Goal: Check status: Check status

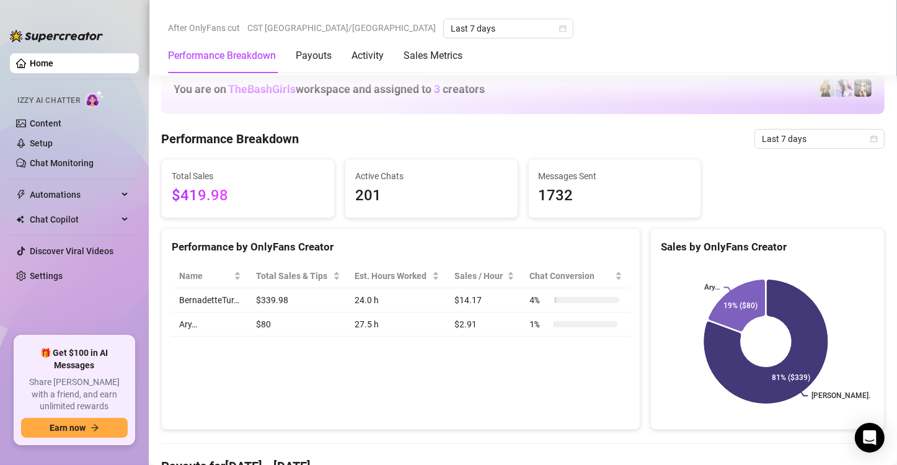
scroll to position [816, 0]
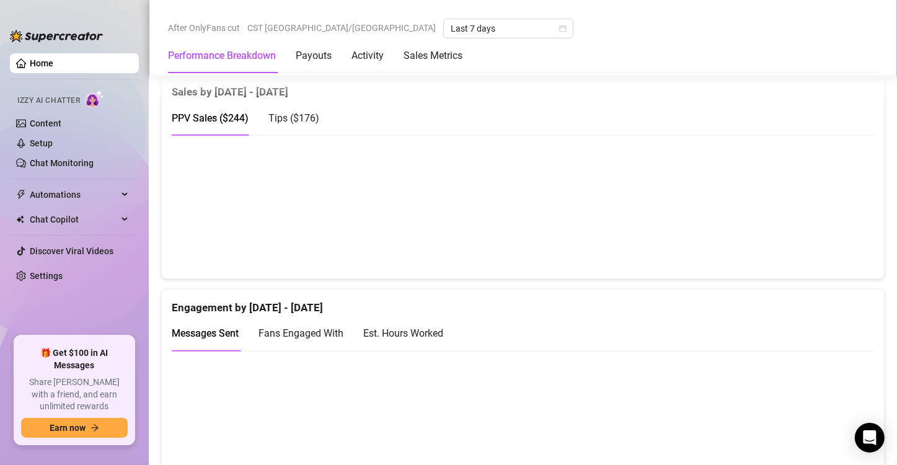
scroll to position [658, 0]
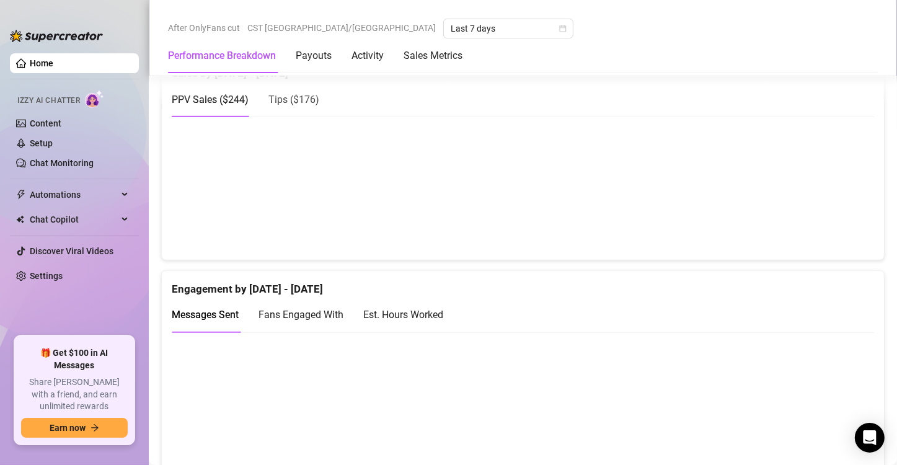
click at [427, 309] on div "Est. Hours Worked" at bounding box center [403, 315] width 80 height 16
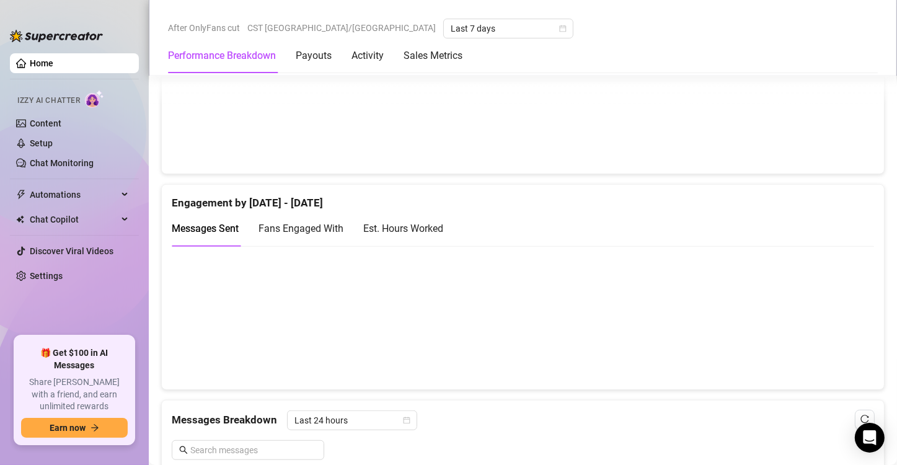
scroll to position [744, 0]
click at [433, 231] on div "Est. Hours Worked" at bounding box center [403, 229] width 80 height 16
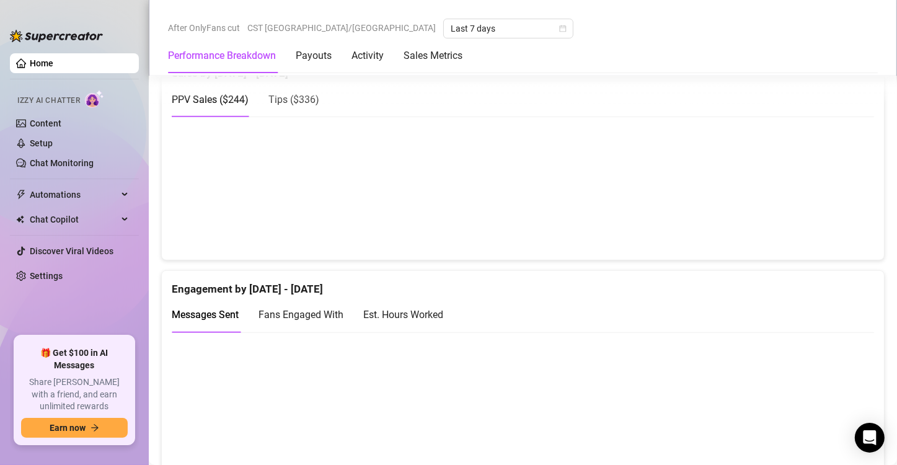
scroll to position [659, 0]
click at [422, 312] on div "Est. Hours Worked" at bounding box center [403, 314] width 80 height 16
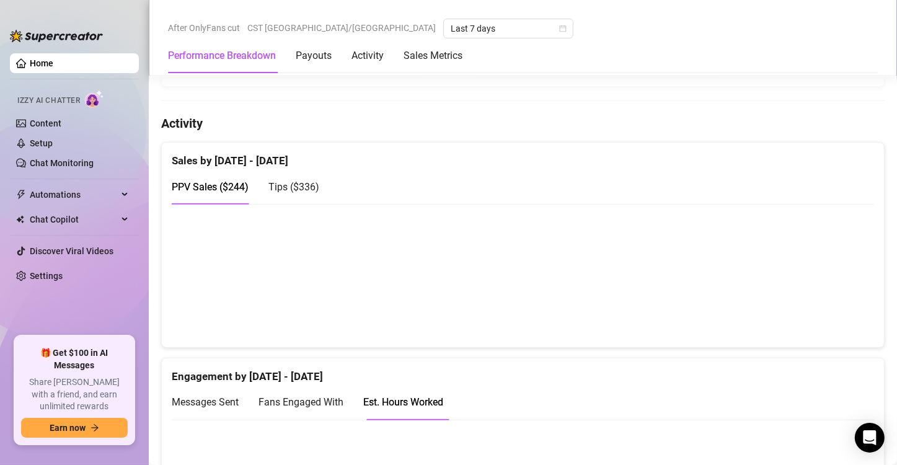
click at [295, 187] on span "Tips ( $336 )" at bounding box center [293, 187] width 51 height 12
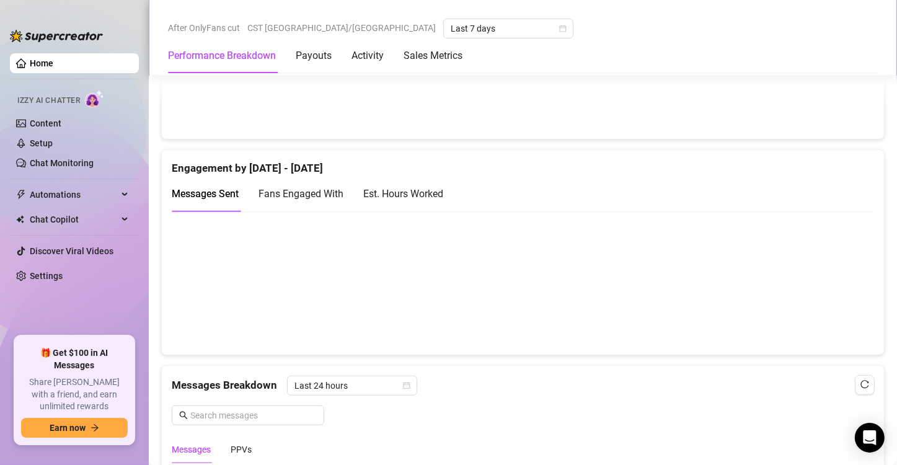
scroll to position [779, 0]
click at [812, 283] on canvas at bounding box center [518, 283] width 693 height 124
click at [410, 186] on div "Est. Hours Worked" at bounding box center [403, 194] width 80 height 16
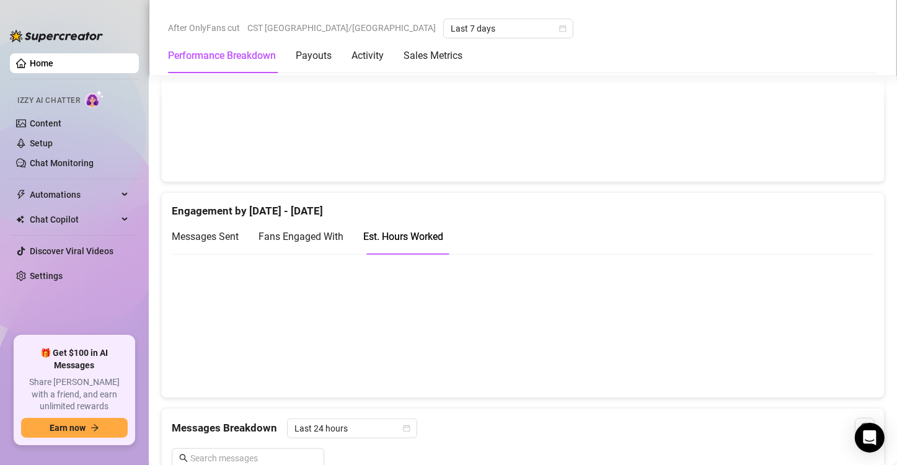
scroll to position [729, 0]
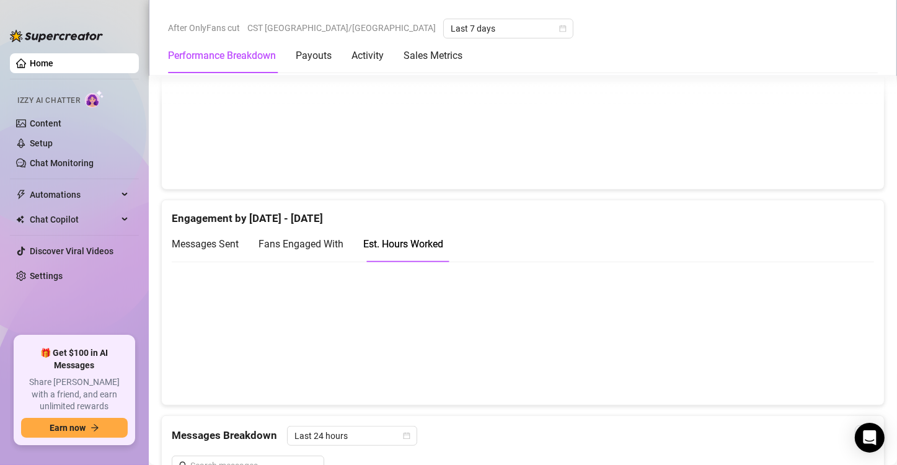
click at [334, 243] on span "Fans Engaged With" at bounding box center [301, 244] width 85 height 12
click at [218, 238] on span "Messages Sent" at bounding box center [205, 244] width 67 height 12
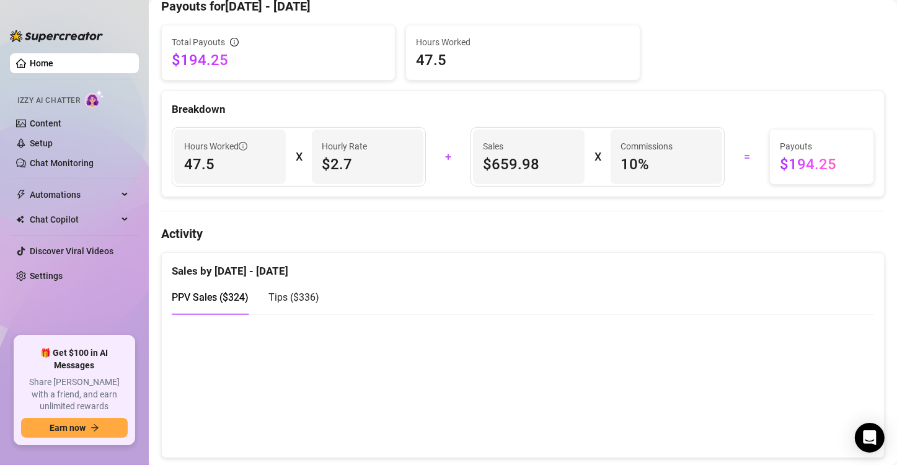
scroll to position [0, 0]
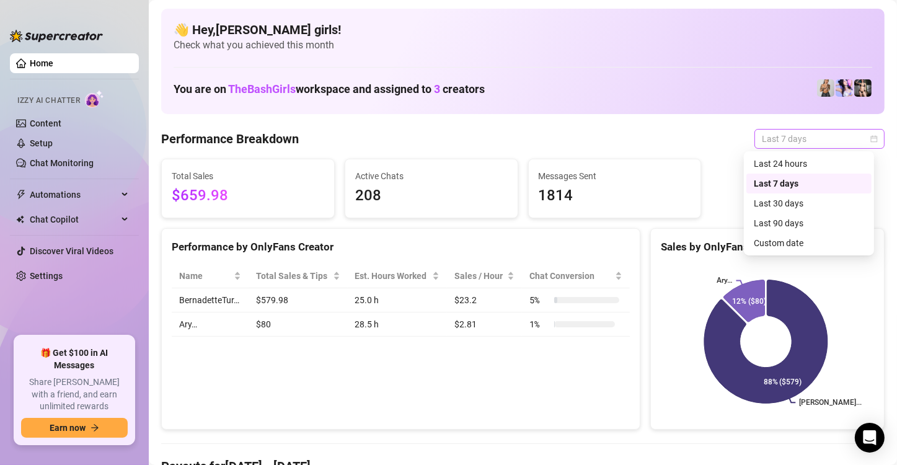
click at [776, 148] on span "Last 7 days" at bounding box center [819, 139] width 115 height 19
click at [783, 243] on div "Custom date" at bounding box center [809, 243] width 110 height 14
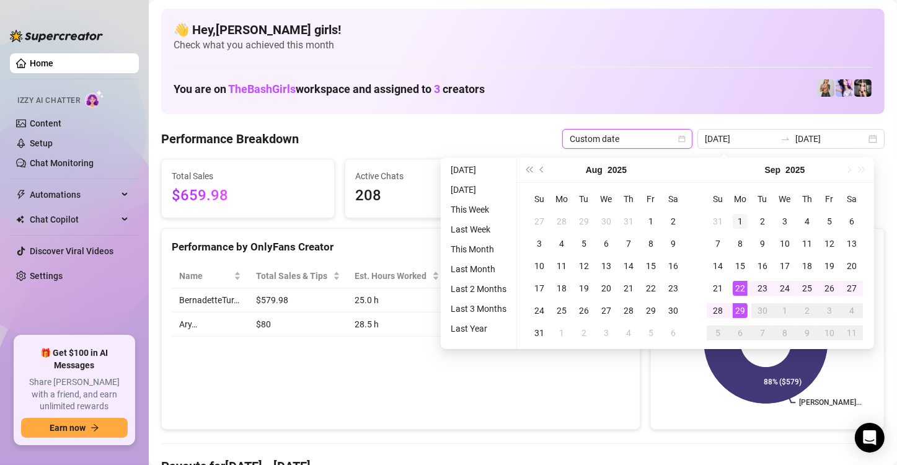
type input "[DATE]"
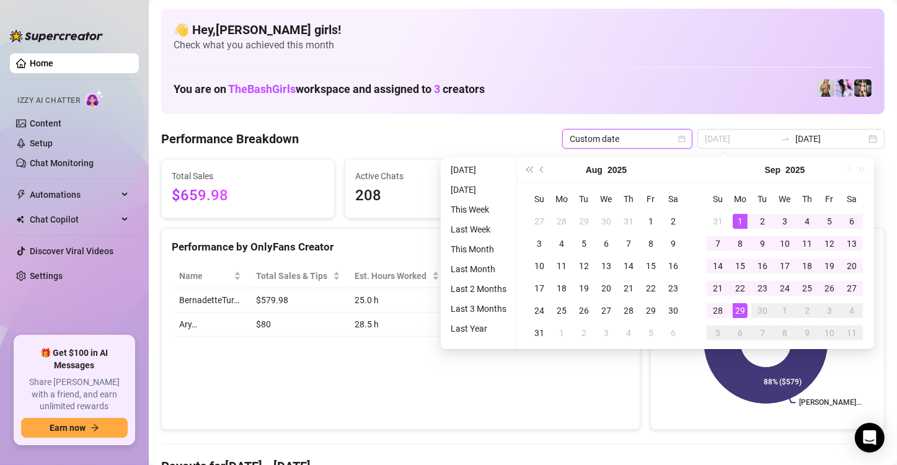
click at [739, 221] on div "1" at bounding box center [740, 221] width 15 height 15
type input "[DATE]"
click at [742, 313] on div "29" at bounding box center [740, 310] width 15 height 15
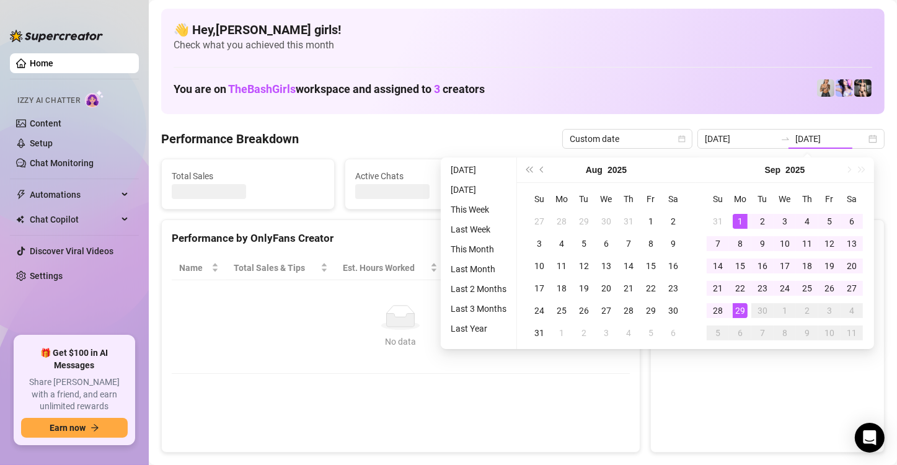
type input "[DATE]"
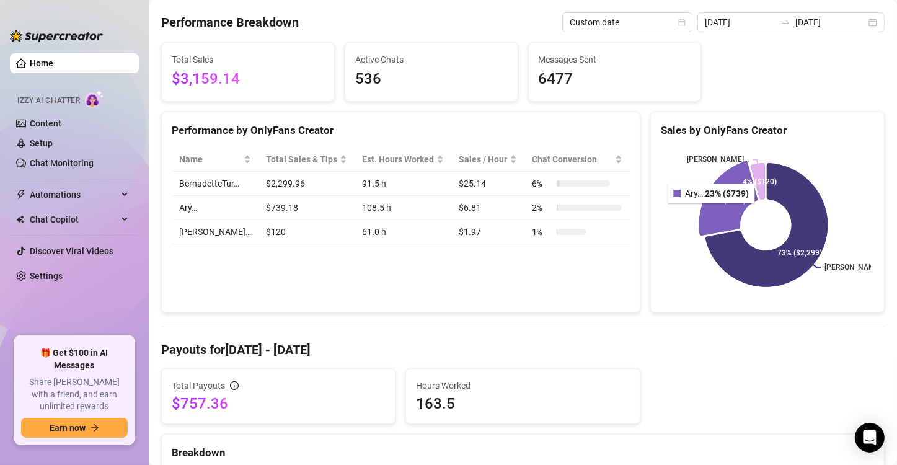
scroll to position [116, 0]
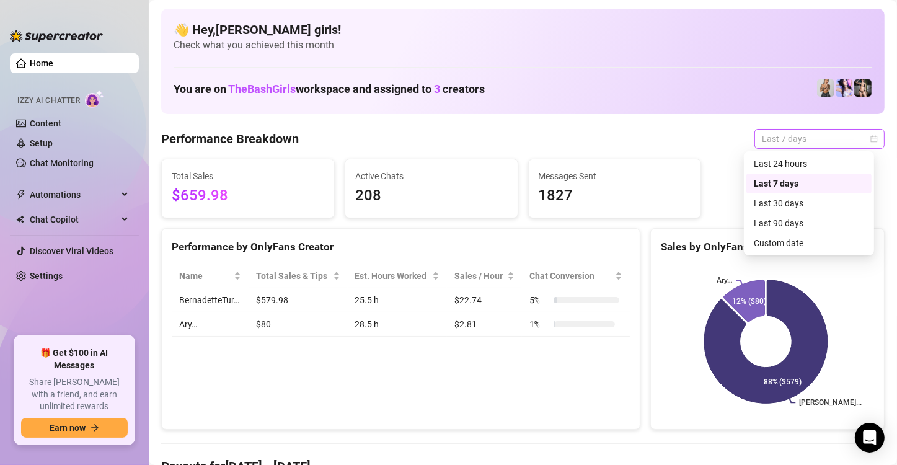
click at [847, 144] on span "Last 7 days" at bounding box center [819, 139] width 115 height 19
click at [798, 244] on div "Custom date" at bounding box center [809, 243] width 110 height 14
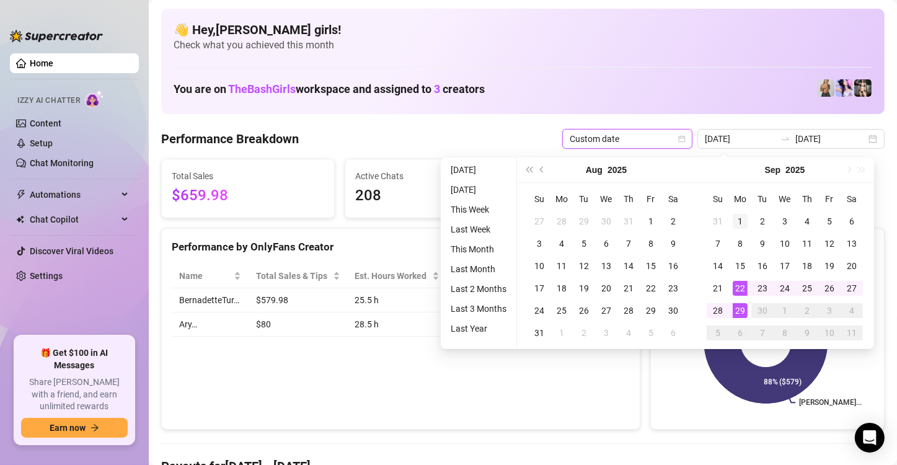
type input "[DATE]"
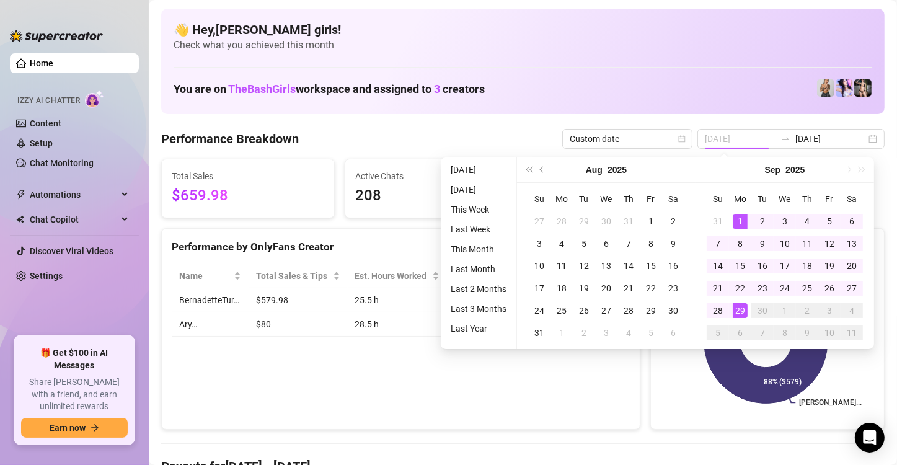
click at [743, 218] on div "1" at bounding box center [740, 221] width 15 height 15
type input "[DATE]"
click at [747, 308] on div "29" at bounding box center [740, 310] width 15 height 15
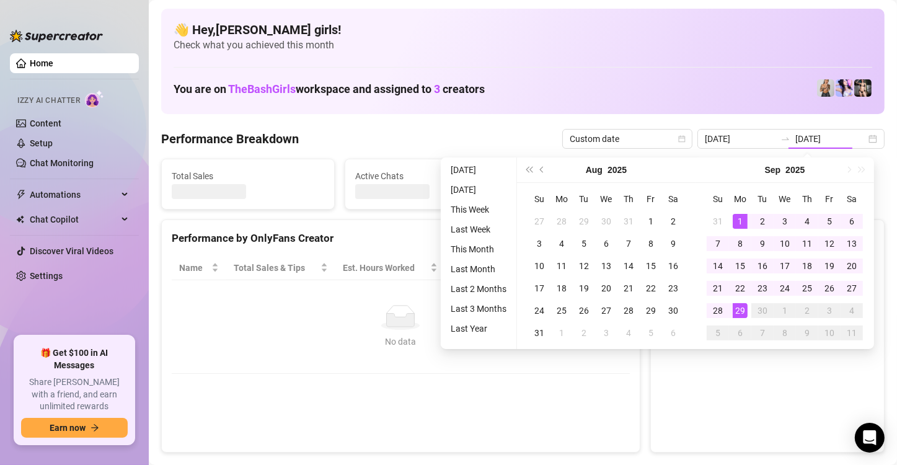
type input "[DATE]"
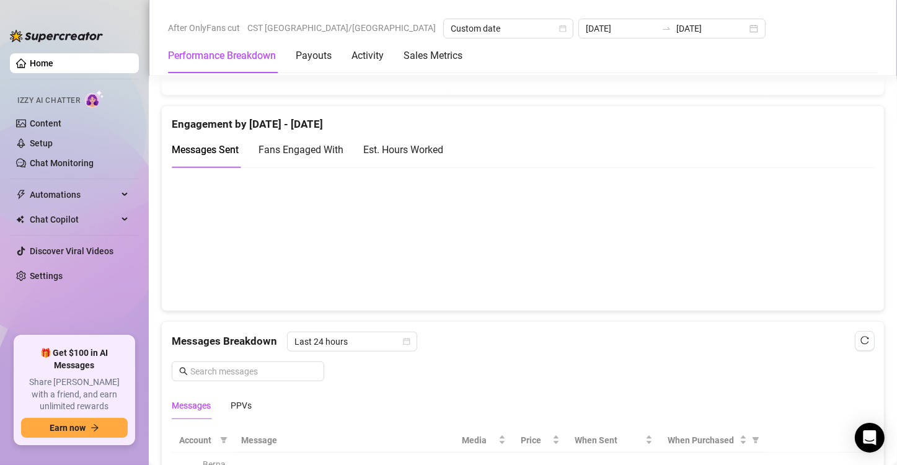
scroll to position [823, 0]
